Goal: Task Accomplishment & Management: Manage account settings

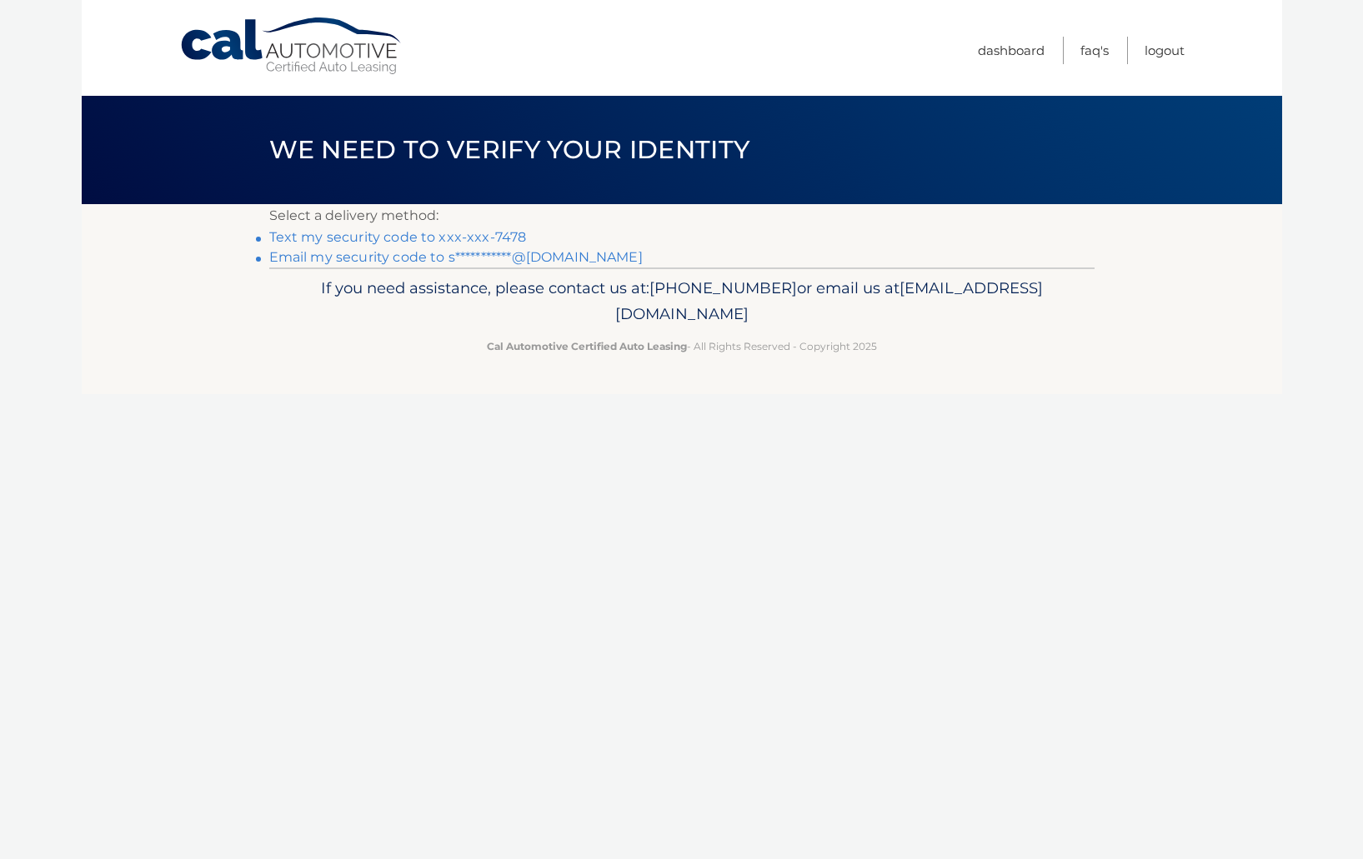
click at [518, 235] on link "Text my security code to xxx-xxx-7478" at bounding box center [398, 237] width 258 height 16
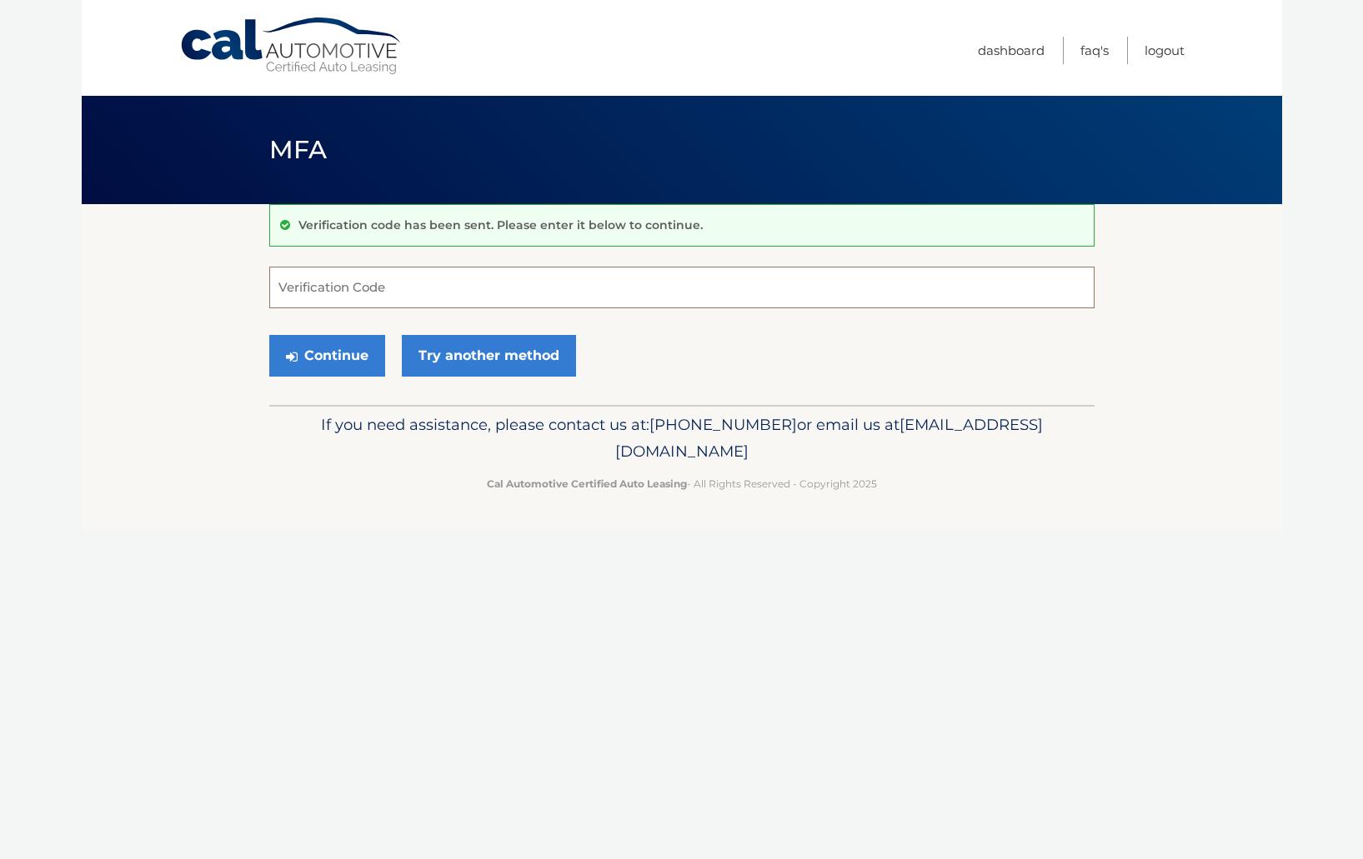
click at [491, 278] on input "Verification Code" at bounding box center [681, 288] width 825 height 42
type input "003623"
click at [269, 335] on button "Continue" at bounding box center [327, 356] width 116 height 42
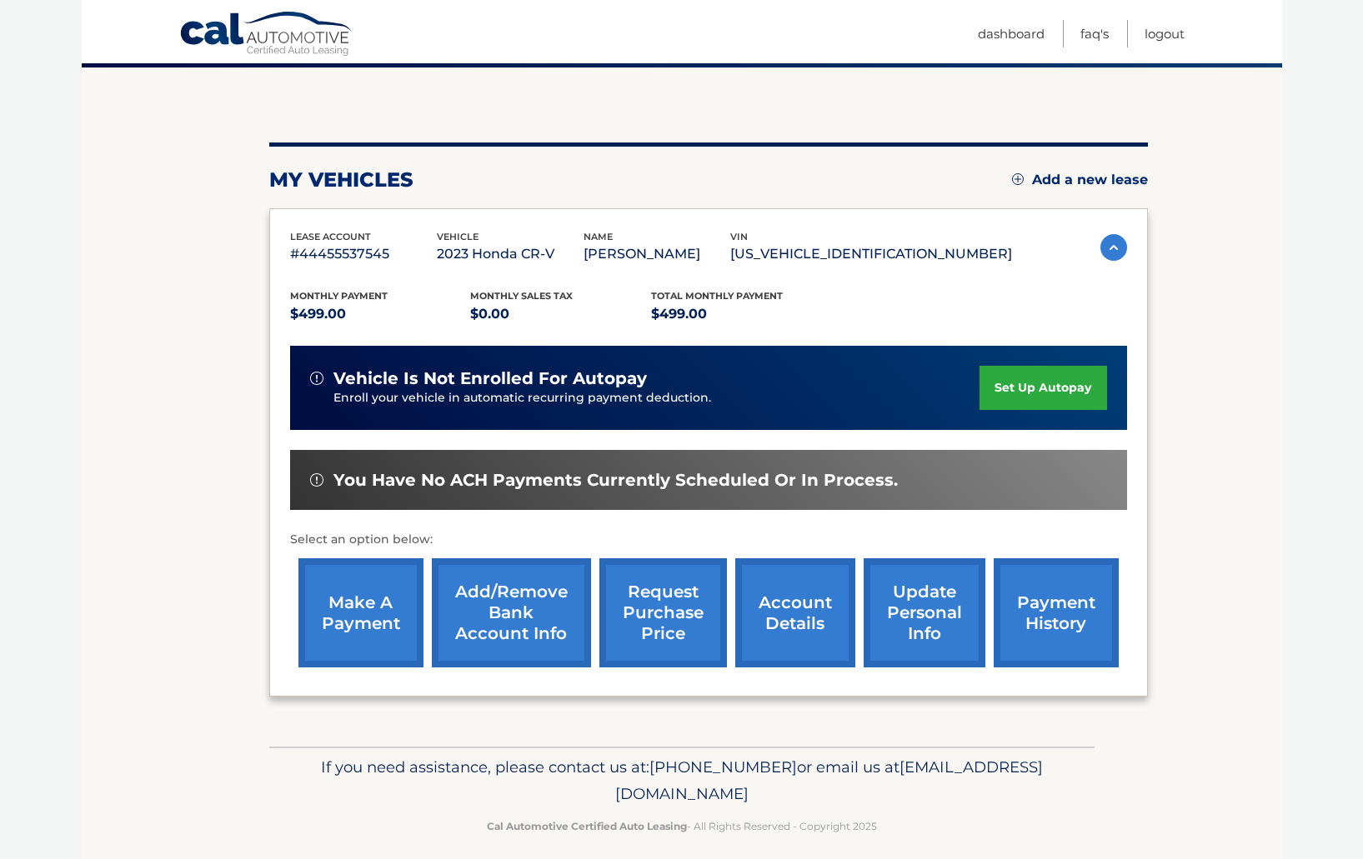
scroll to position [150, 0]
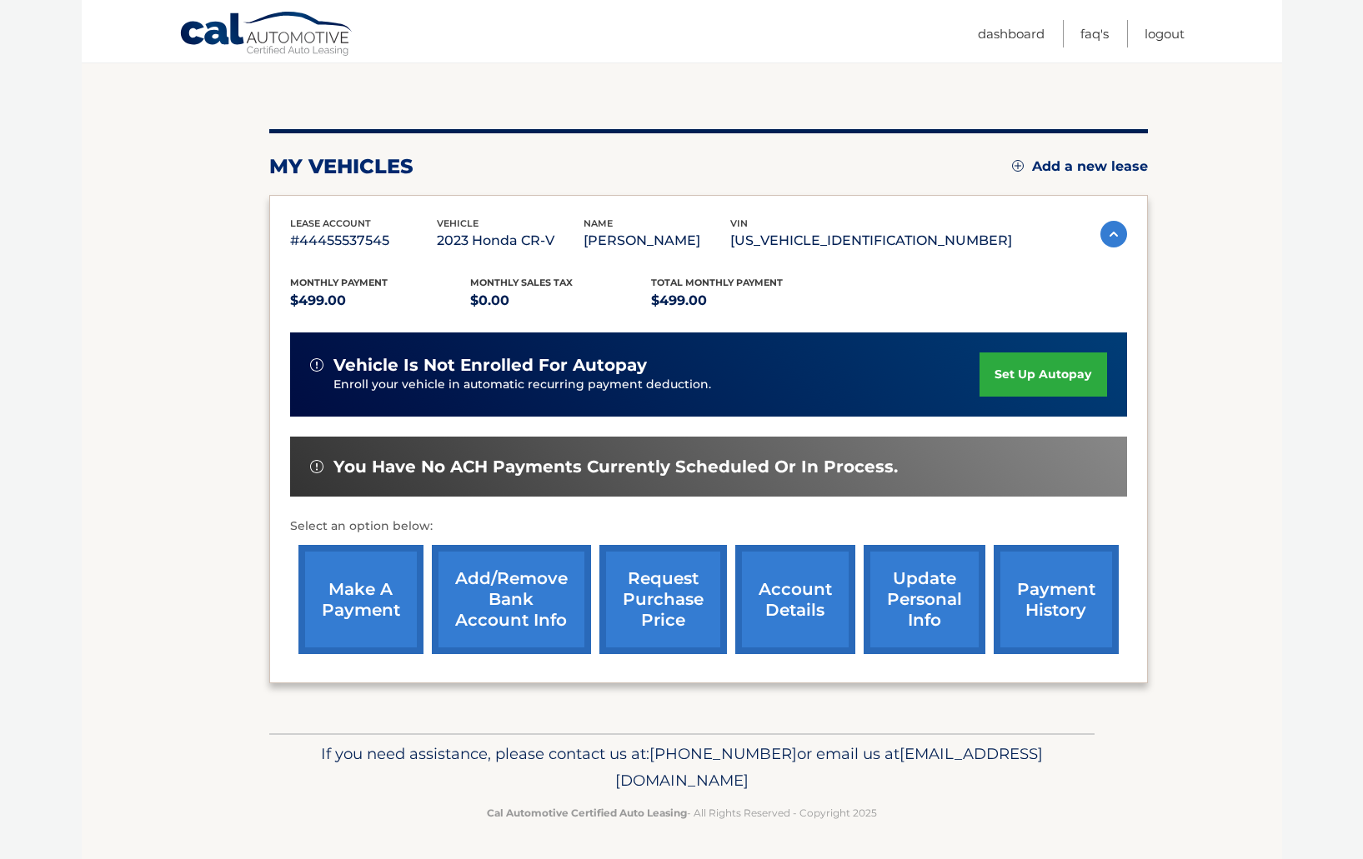
click at [793, 625] on link "account details" at bounding box center [795, 599] width 120 height 109
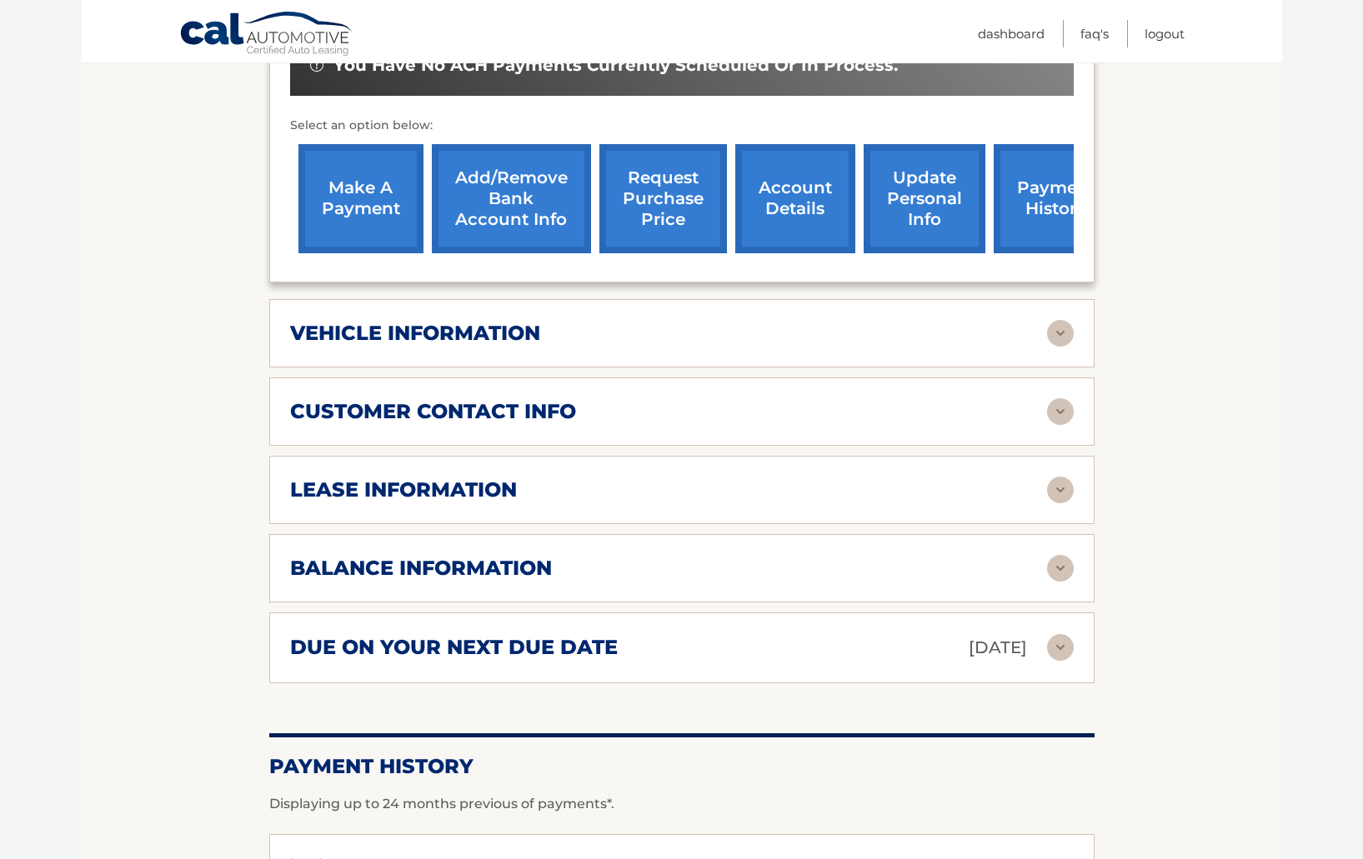
scroll to position [579, 0]
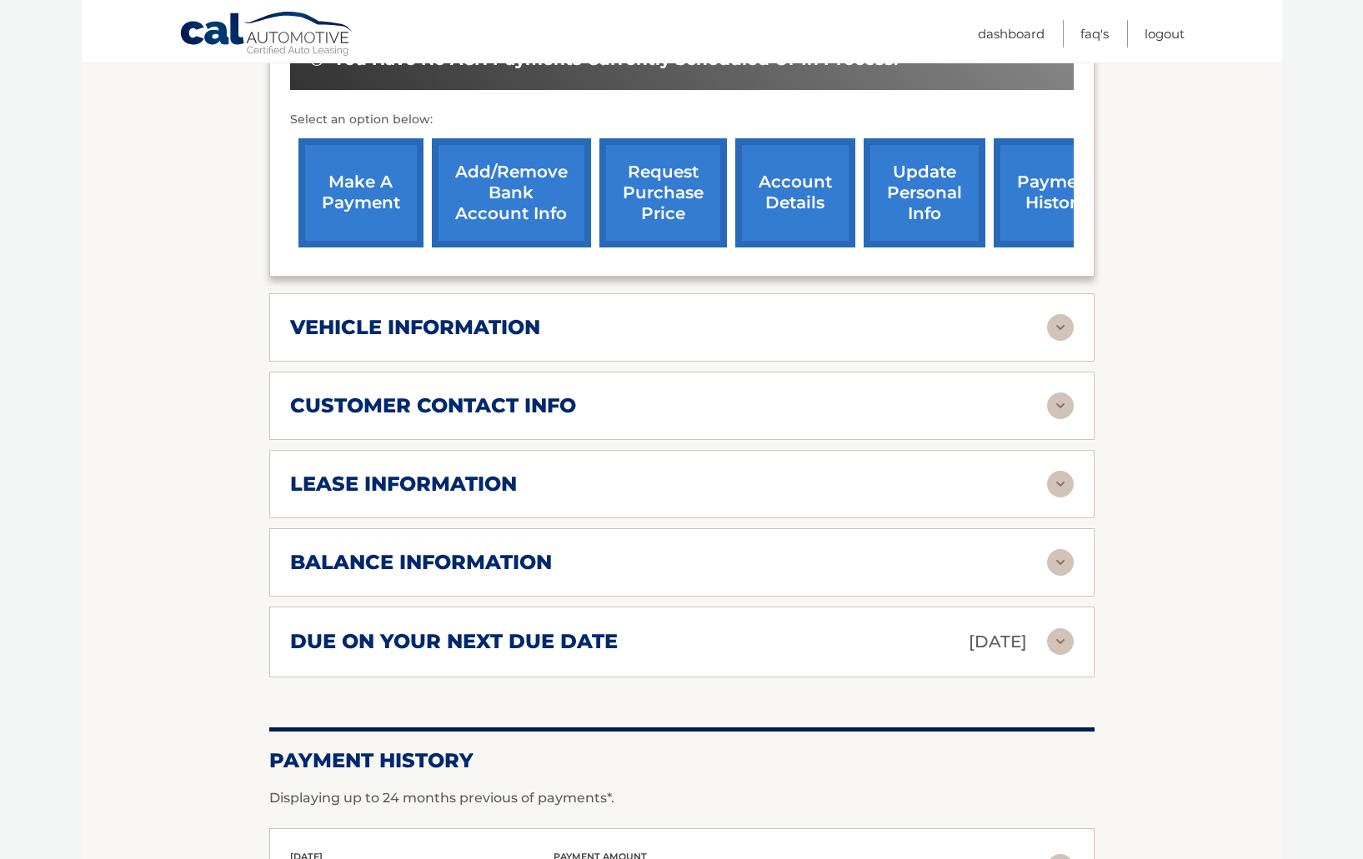
click at [1064, 483] on img at bounding box center [1060, 484] width 27 height 27
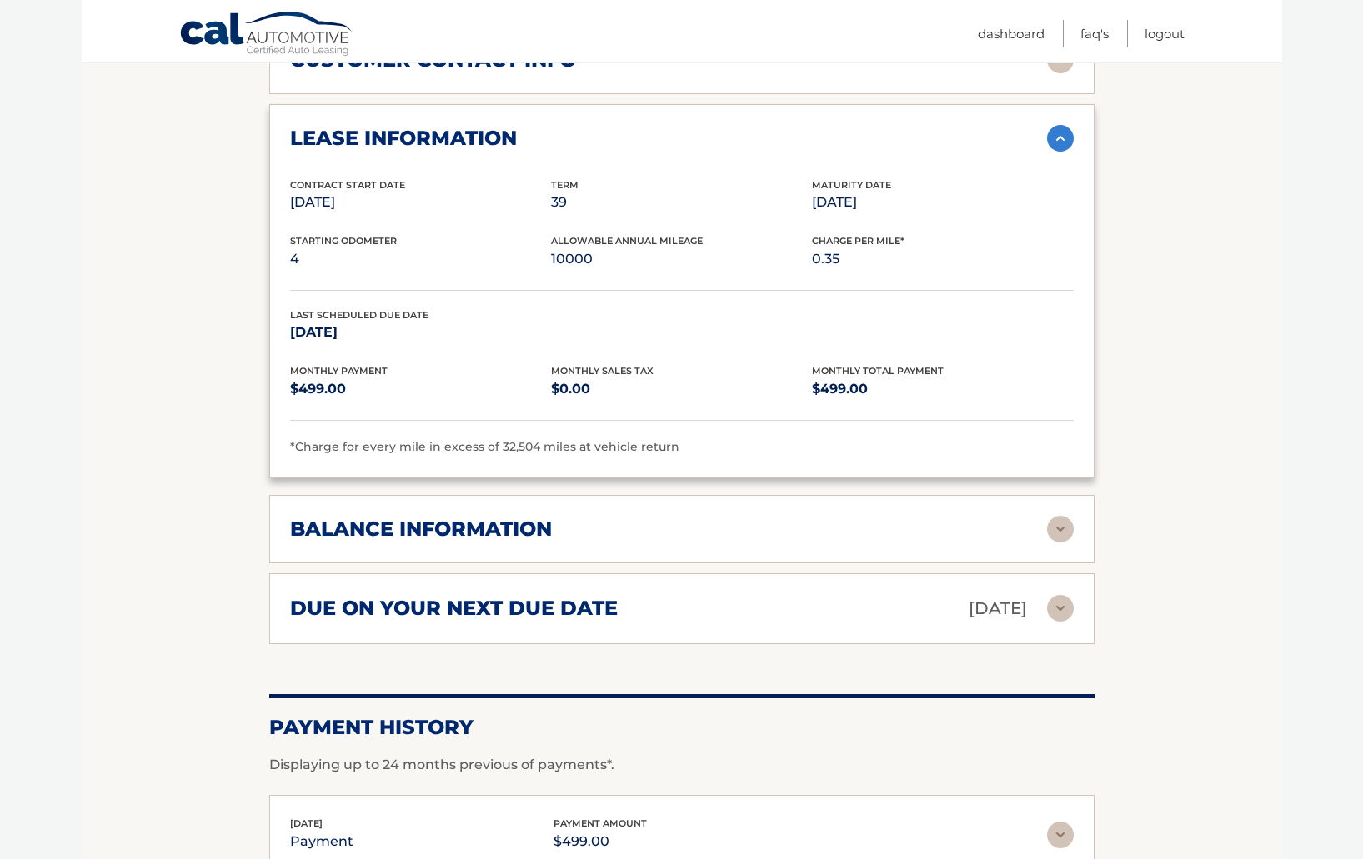
scroll to position [928, 0]
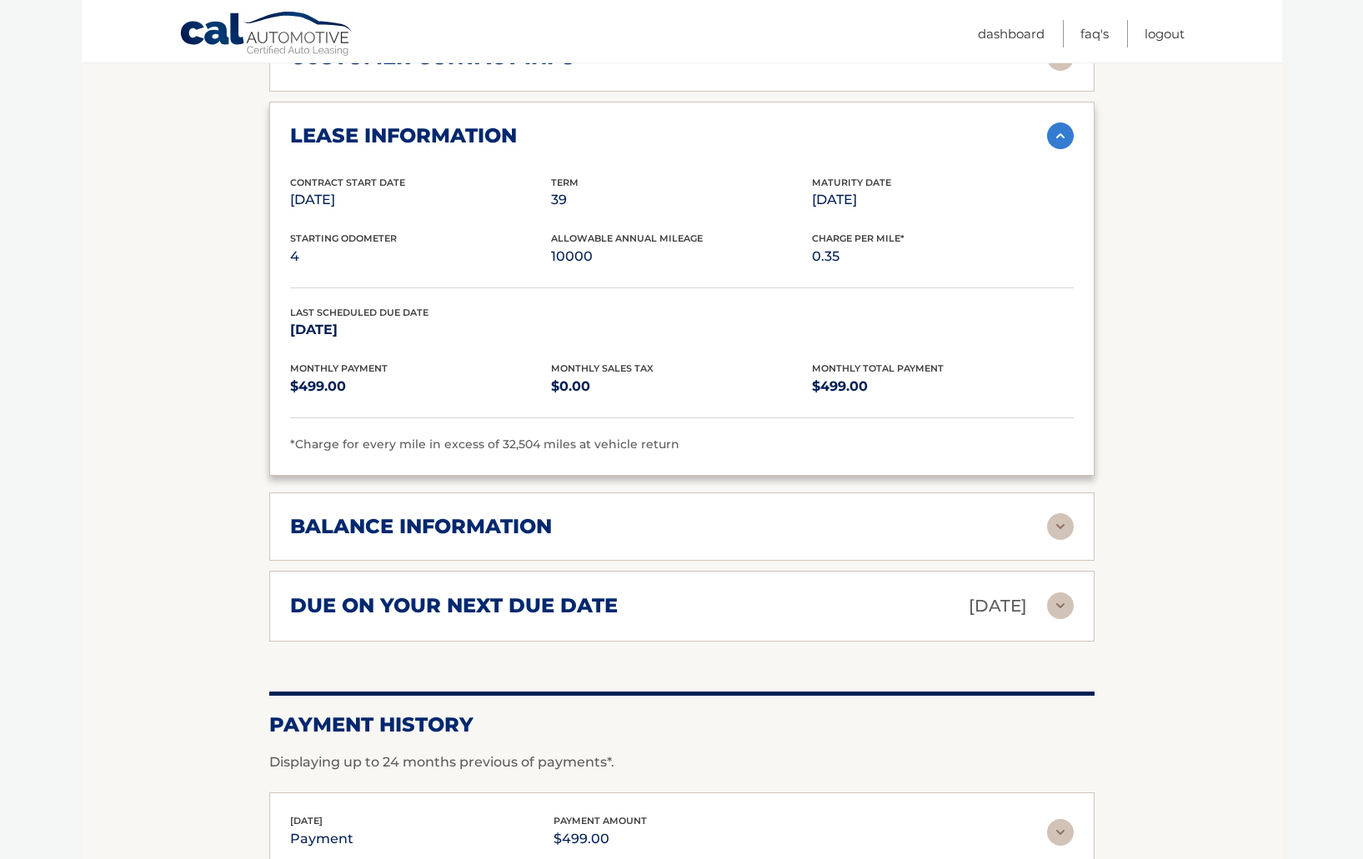
click at [1057, 528] on img at bounding box center [1060, 526] width 27 height 27
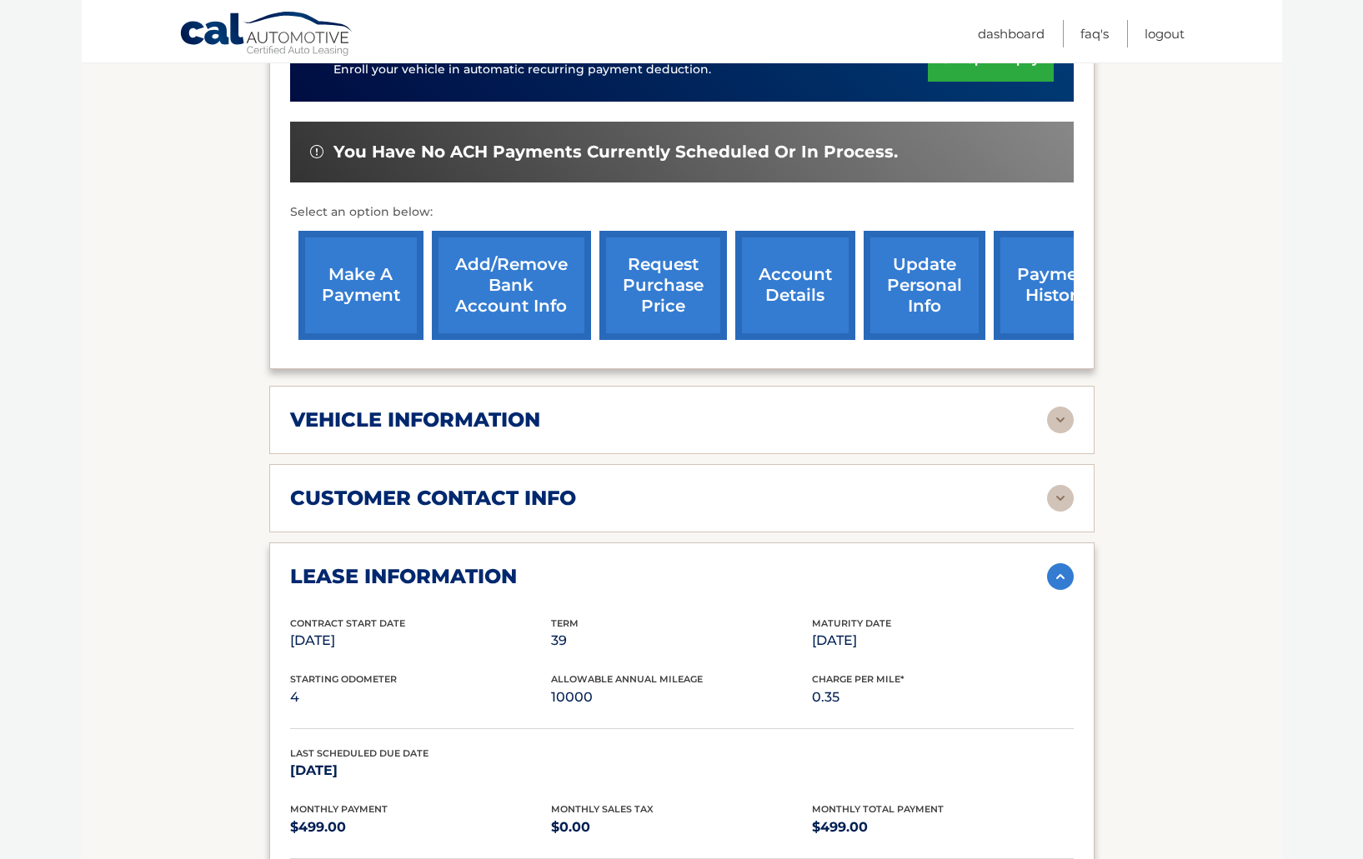
scroll to position [472, 0]
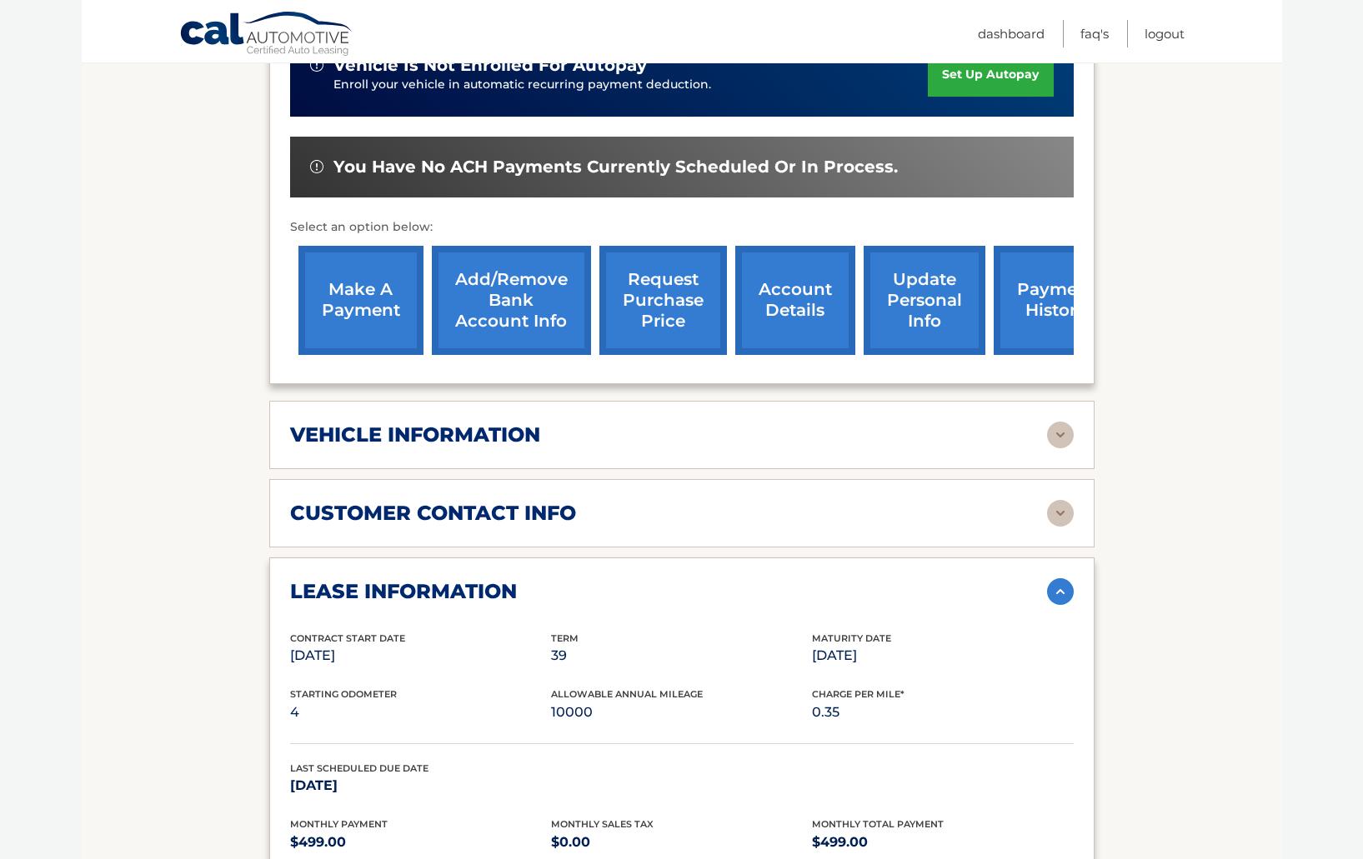
click at [1065, 433] on img at bounding box center [1060, 435] width 27 height 27
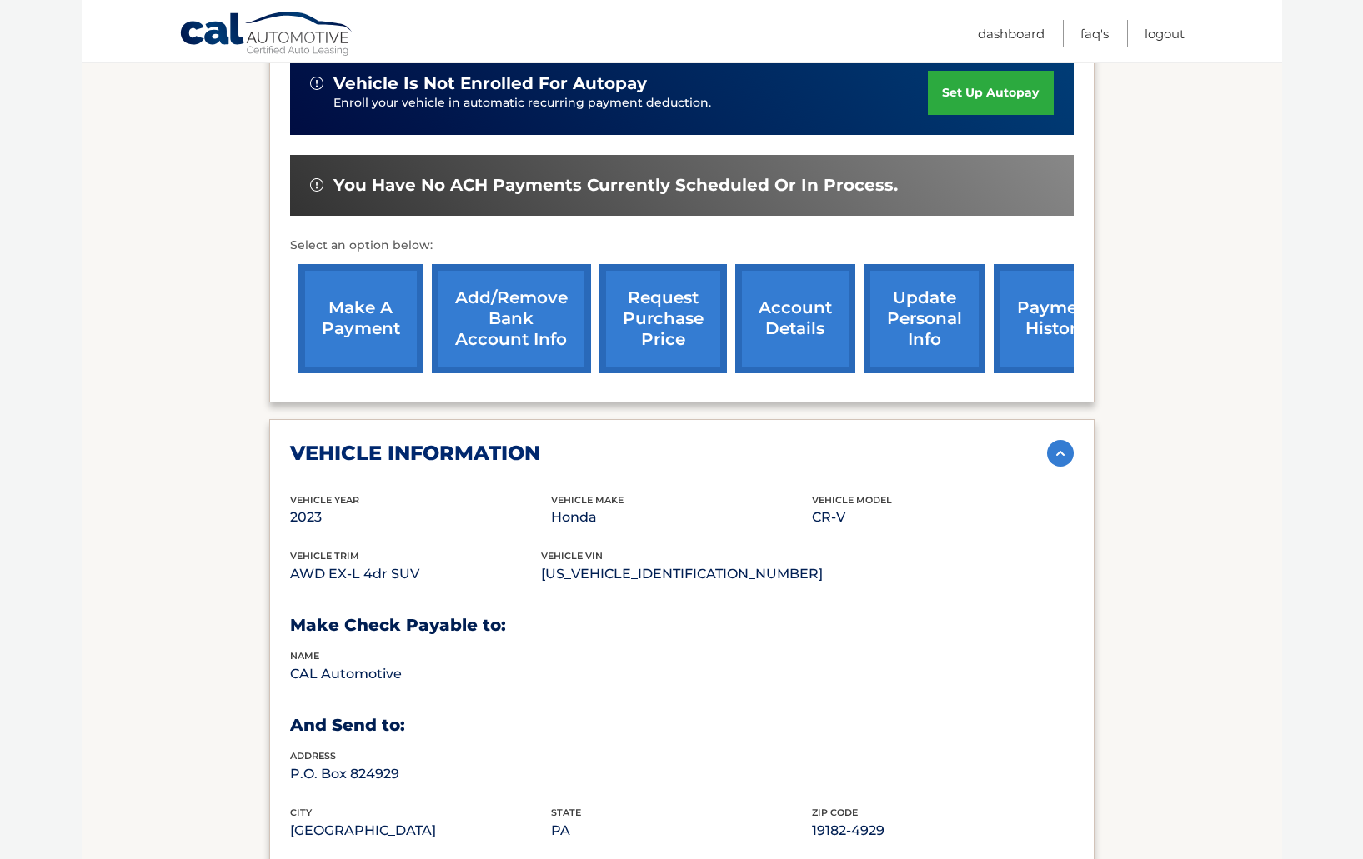
scroll to position [0, 0]
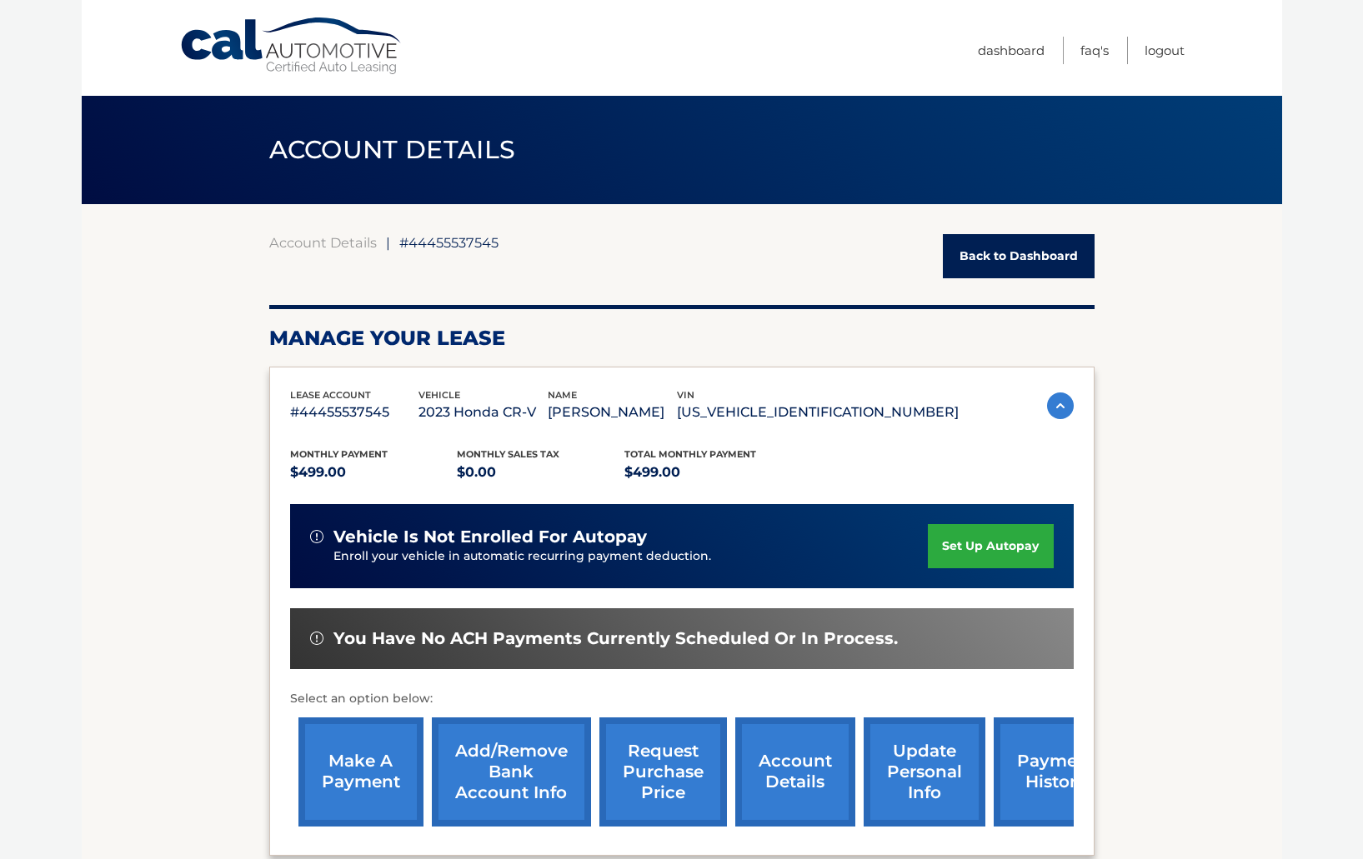
click at [664, 772] on link "request purchase price" at bounding box center [663, 772] width 128 height 109
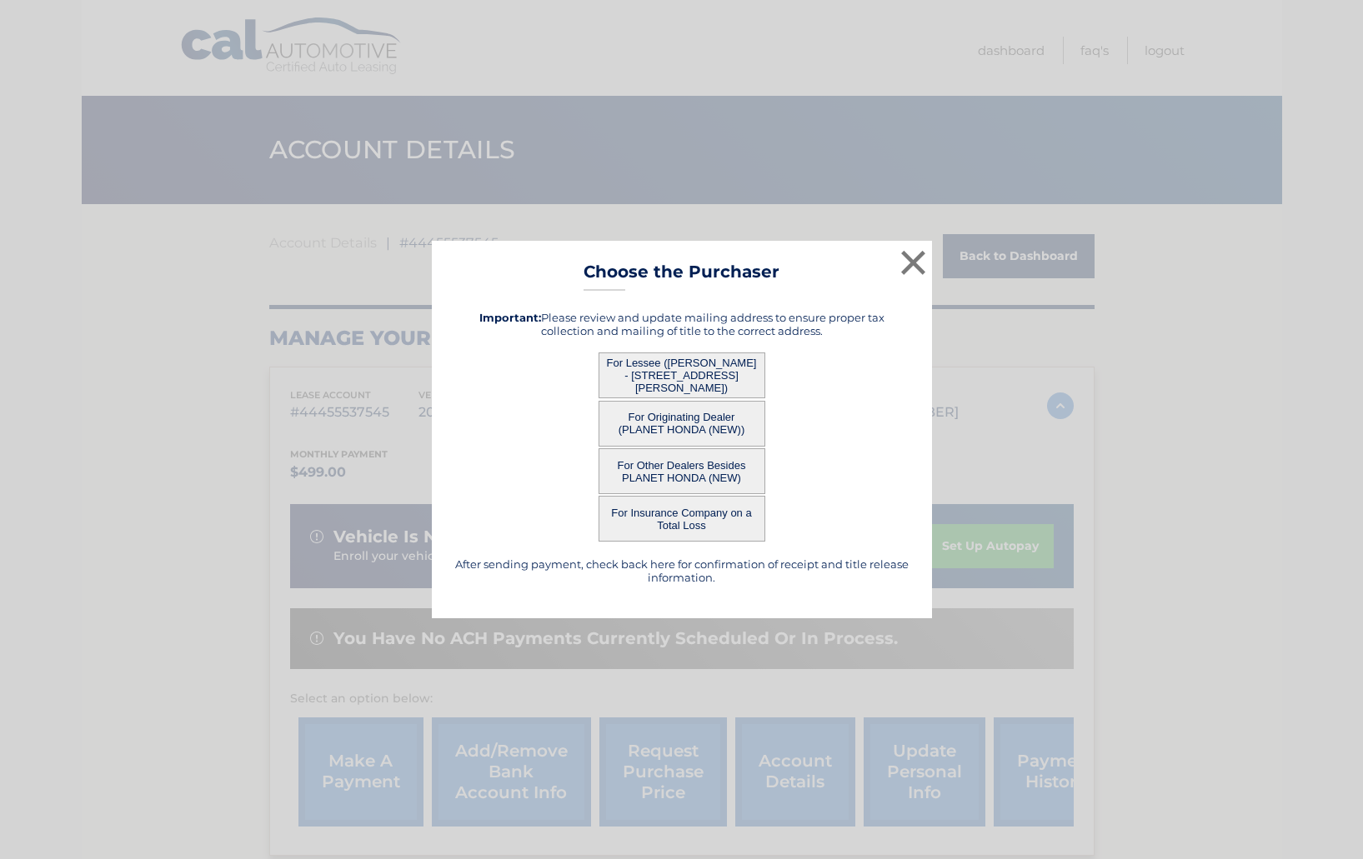
click at [650, 438] on button "For Originating Dealer (PLANET HONDA (NEW))" at bounding box center [681, 424] width 167 height 46
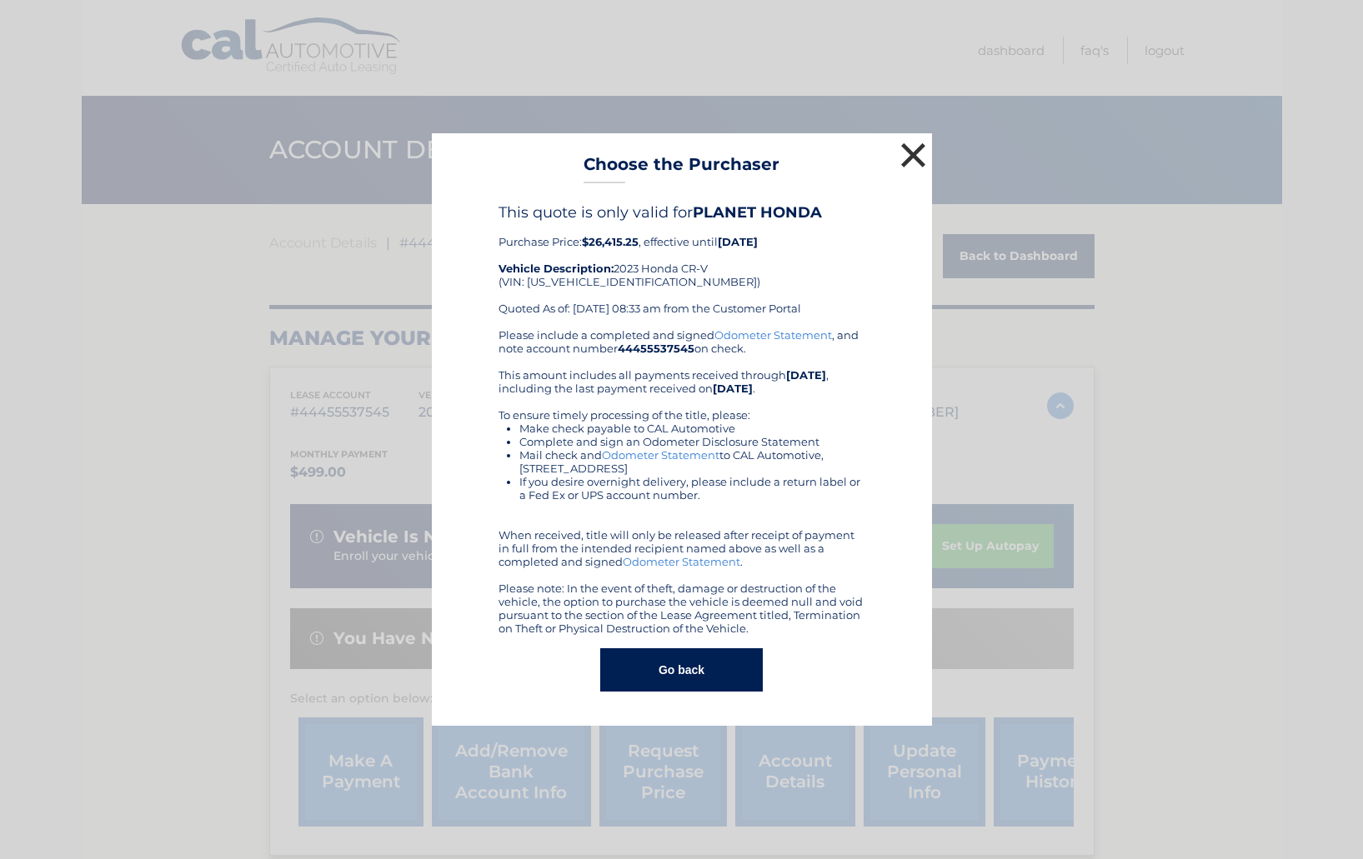
click at [918, 158] on button "×" at bounding box center [913, 154] width 33 height 33
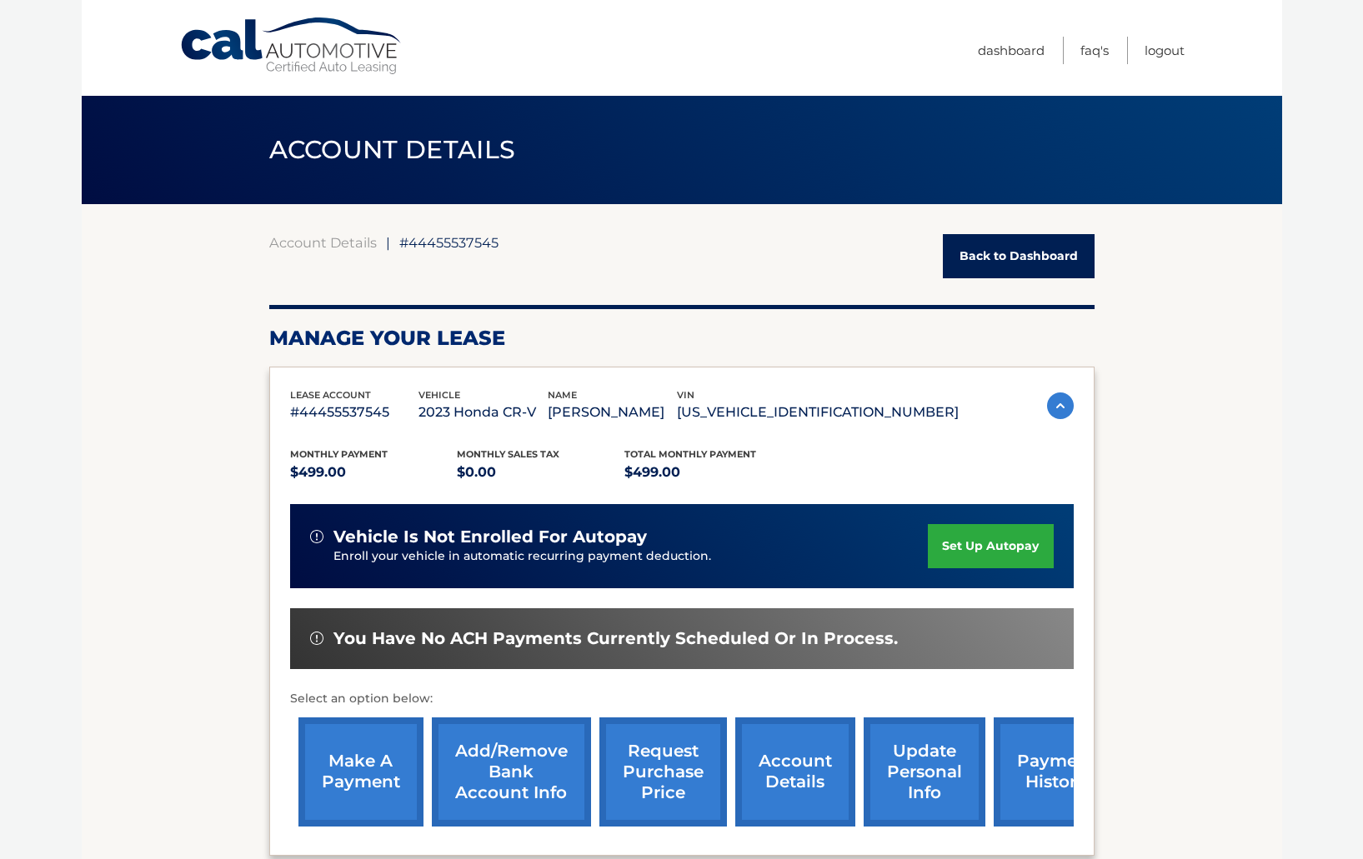
click at [666, 758] on link "request purchase price" at bounding box center [663, 772] width 128 height 109
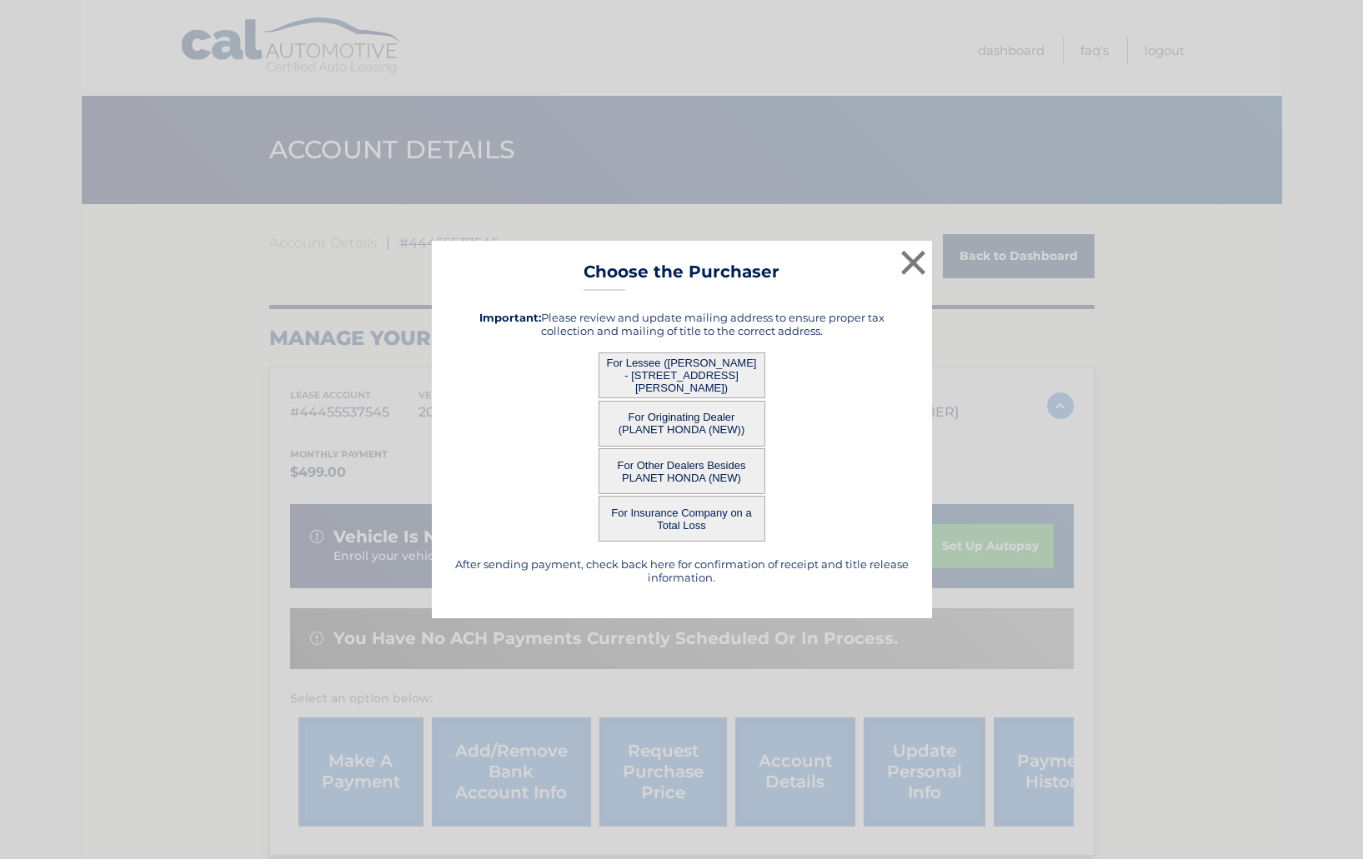
click at [665, 382] on button "For Lessee ([PERSON_NAME] - [STREET_ADDRESS][PERSON_NAME])" at bounding box center [681, 376] width 167 height 46
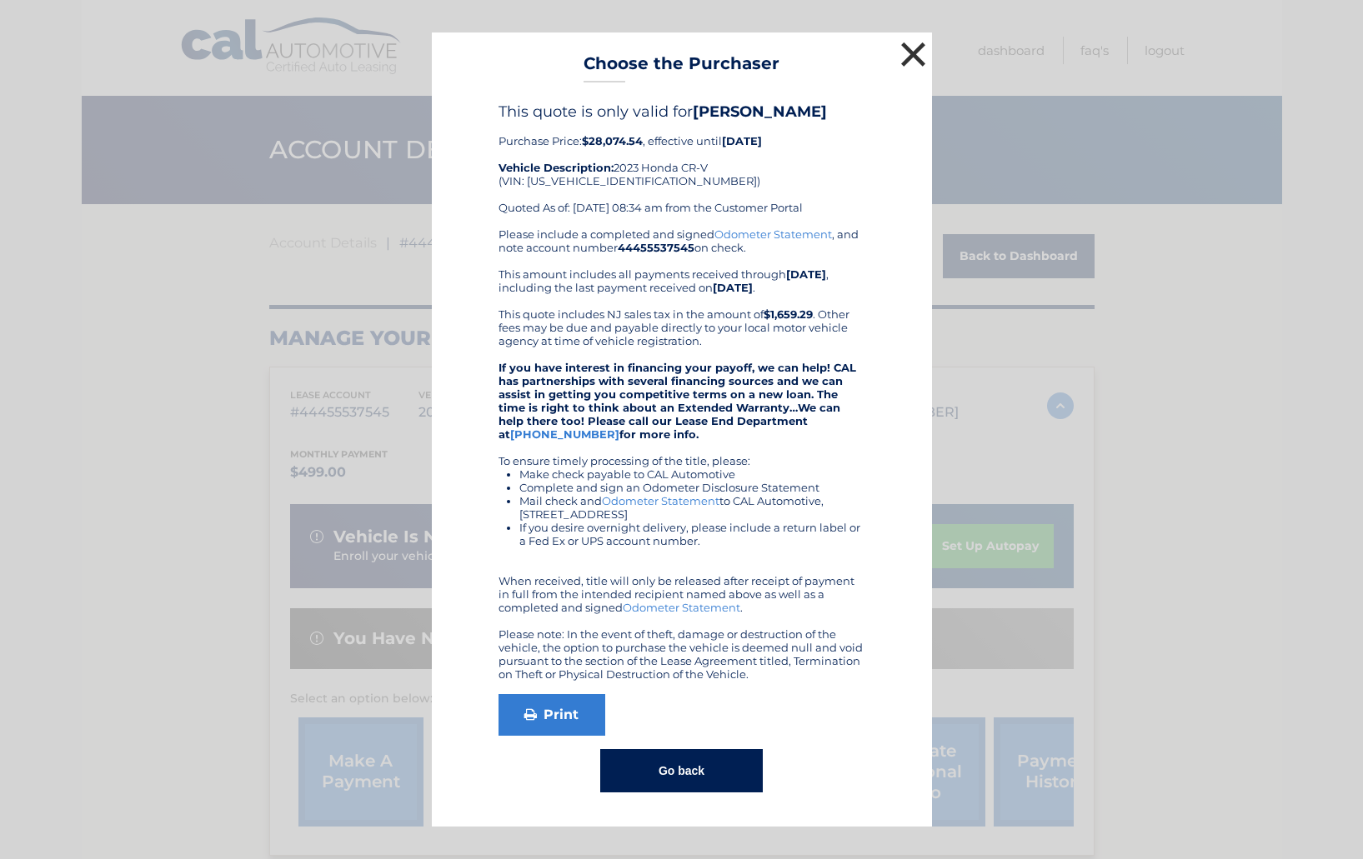
click at [911, 55] on button "×" at bounding box center [913, 54] width 33 height 33
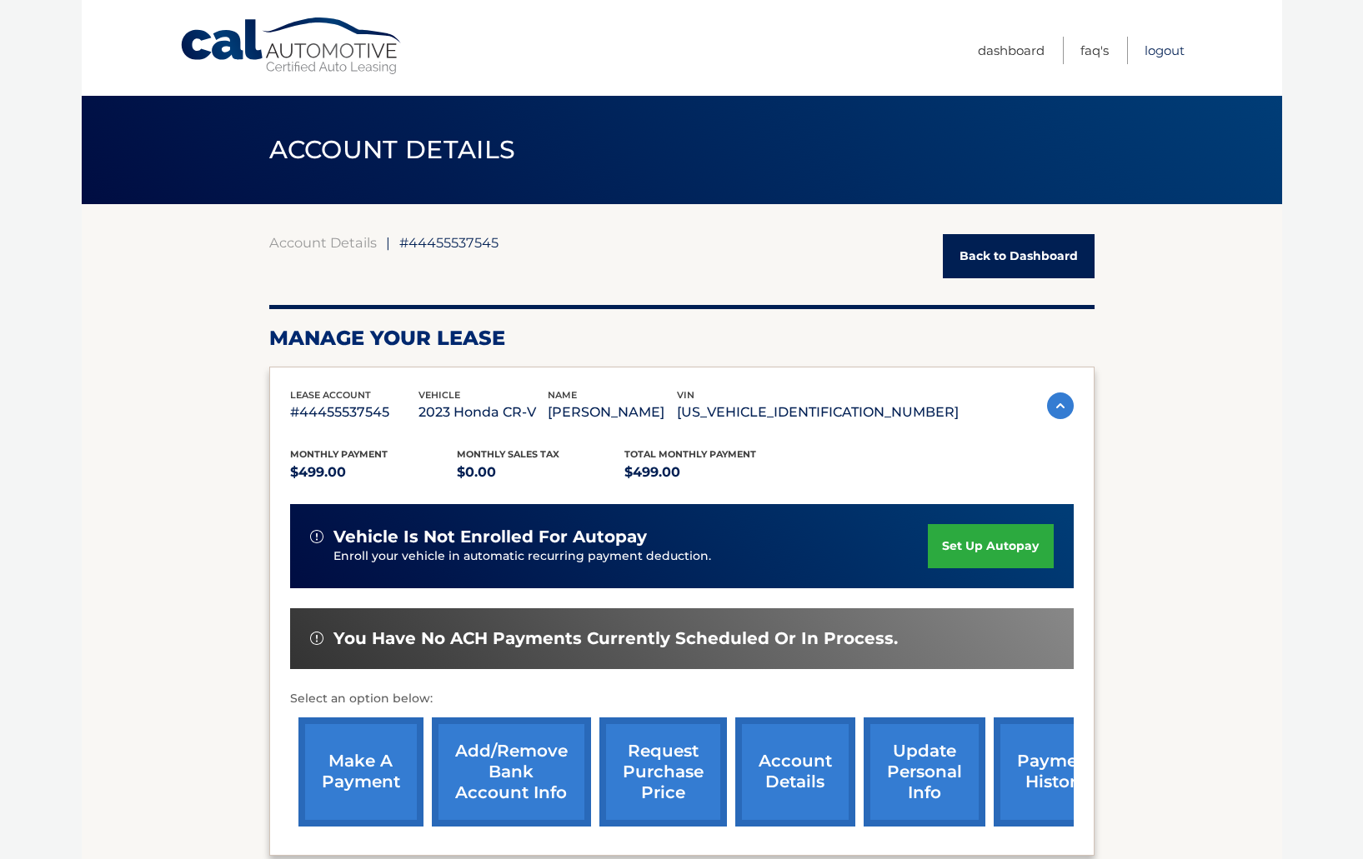
click at [1159, 50] on link "Logout" at bounding box center [1164, 51] width 40 height 28
